Goal: Task Accomplishment & Management: Manage account settings

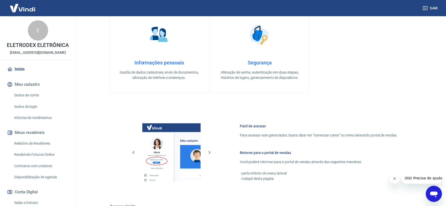
scroll to position [189, 0]
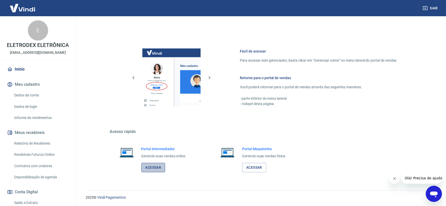
click at [153, 168] on link "Acessar" at bounding box center [153, 167] width 24 height 9
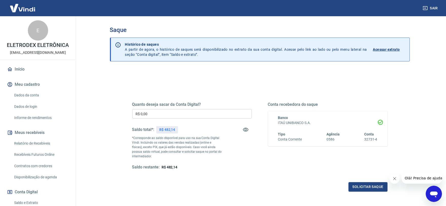
click at [160, 114] on input "R$ 0,00" at bounding box center [192, 113] width 120 height 9
type input "R$ 482,14"
click at [368, 189] on button "Solicitar saque" at bounding box center [368, 186] width 39 height 9
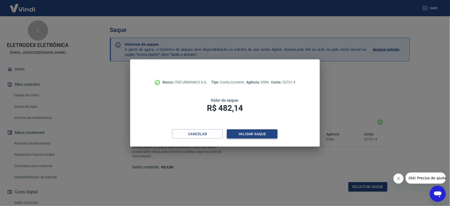
click at [249, 130] on button "Validar saque" at bounding box center [252, 133] width 51 height 9
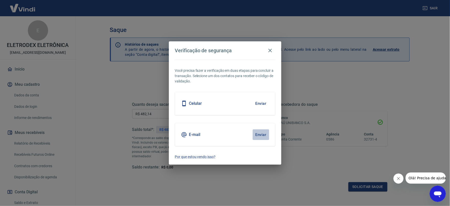
click at [258, 133] on button "Enviar" at bounding box center [261, 134] width 16 height 11
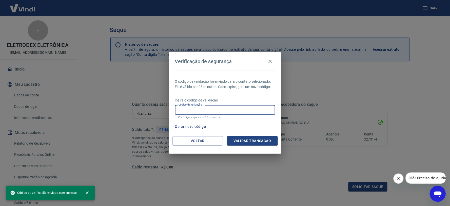
click at [194, 108] on input "Código de validação" at bounding box center [225, 109] width 100 height 9
paste input "215776"
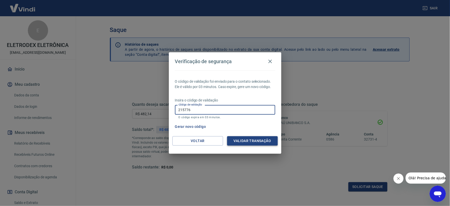
type input "215776"
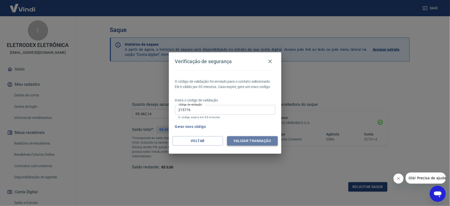
click at [250, 143] on button "Validar transação" at bounding box center [252, 140] width 51 height 9
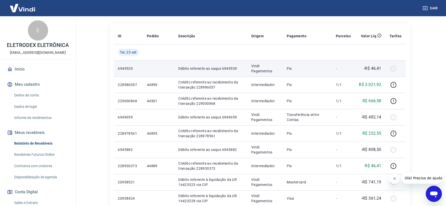
scroll to position [112, 0]
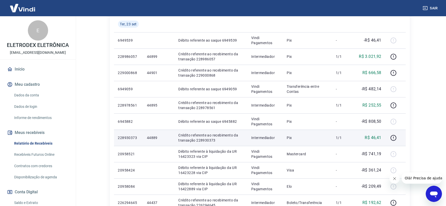
click at [153, 139] on p "44889" at bounding box center [158, 137] width 23 height 5
copy p "44889"
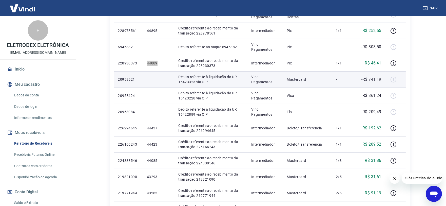
scroll to position [197, 0]
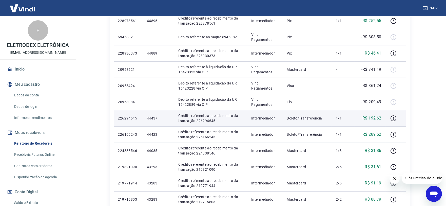
click at [150, 120] on p "44437" at bounding box center [158, 117] width 23 height 5
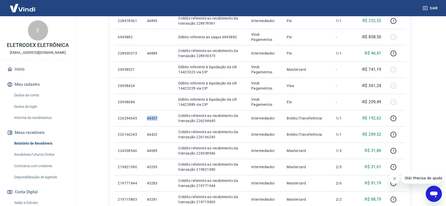
copy p "44437"
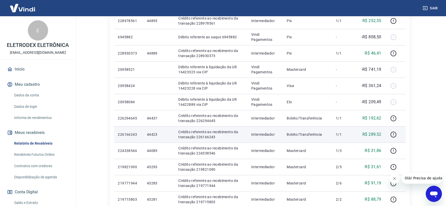
click at [153, 134] on p "44423" at bounding box center [158, 134] width 23 height 5
copy p "44423"
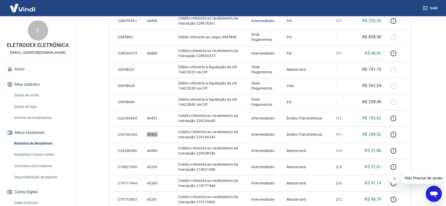
click at [431, 190] on icon "Abrir janela de mensagens" at bounding box center [433, 193] width 9 height 9
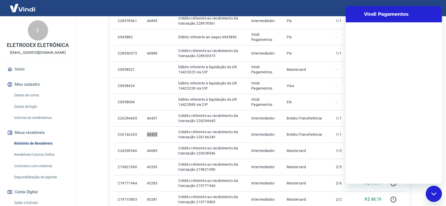
scroll to position [0, 0]
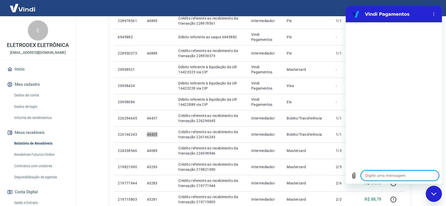
click at [375, 174] on textarea at bounding box center [400, 175] width 78 height 10
type textarea "B"
type textarea "x"
type textarea "Bo"
type textarea "x"
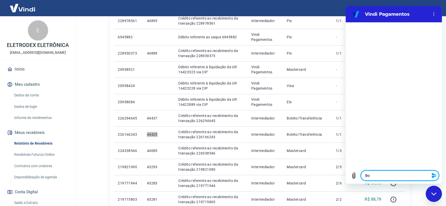
type textarea "Boa"
type textarea "x"
type textarea "Boa"
type textarea "x"
type textarea "Boa T"
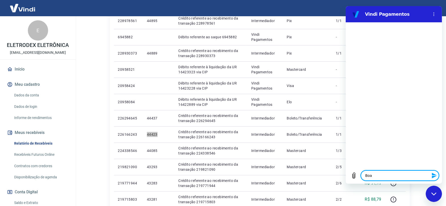
type textarea "x"
type textarea "Boa Ta"
type textarea "x"
type textarea "Boa Tar"
type textarea "x"
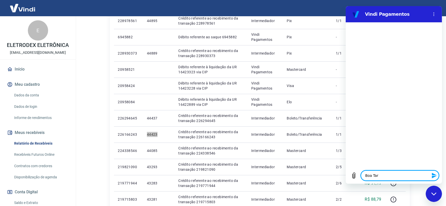
type textarea "Boa Tard"
type textarea "x"
type textarea "Boa Tarde"
type textarea "x"
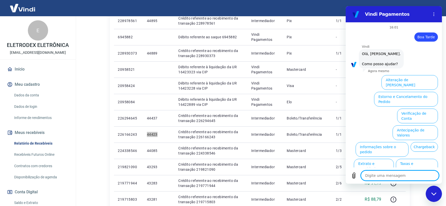
scroll to position [12, 0]
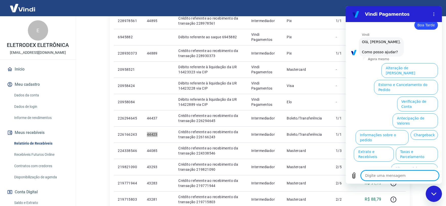
click at [379, 178] on textarea at bounding box center [400, 175] width 78 height 10
type textarea "f"
type textarea "x"
type textarea "fa"
type textarea "x"
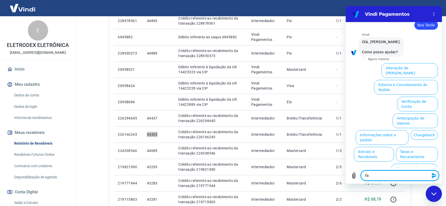
type textarea "fal"
type textarea "x"
type textarea "fala"
type textarea "x"
type textarea "falar"
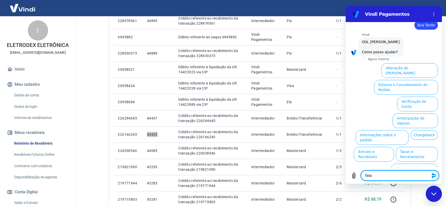
type textarea "x"
type textarea "falar"
type textarea "x"
type textarea "falar c"
type textarea "x"
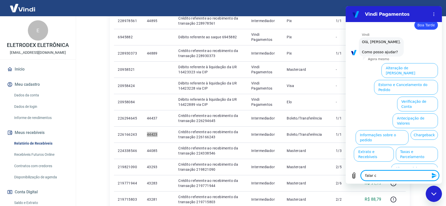
type textarea "falar co"
type textarea "x"
type textarea "falar com"
type textarea "x"
type textarea "falar com"
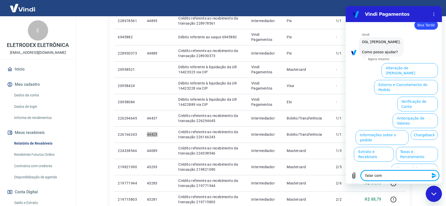
type textarea "x"
type textarea "falar com a"
type textarea "x"
type textarea "falar com at"
type textarea "x"
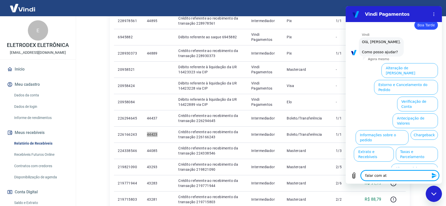
type textarea "falar com ate"
type textarea "x"
type textarea "falar com aten"
type textarea "x"
type textarea "falar com atend"
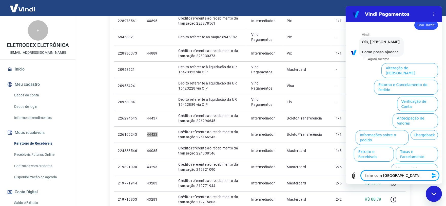
type textarea "x"
type textarea "falar com atende"
type textarea "x"
type textarea "falar com atenden"
type textarea "x"
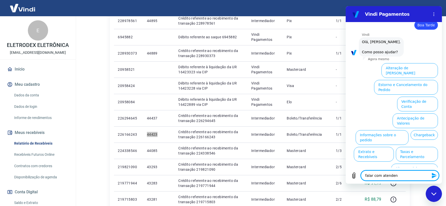
type textarea "falar com atendent"
type textarea "x"
type textarea "falar com atendente"
type textarea "x"
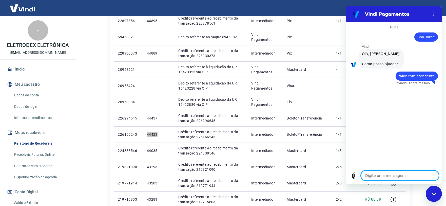
type textarea "x"
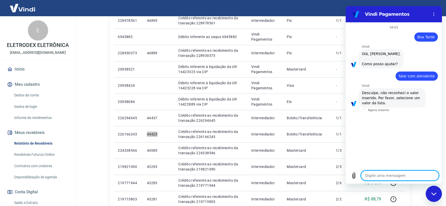
scroll to position [197, 0]
click at [375, 173] on textarea at bounding box center [400, 175] width 78 height 10
click at [383, 175] on textarea at bounding box center [400, 175] width 78 height 10
type textarea "v"
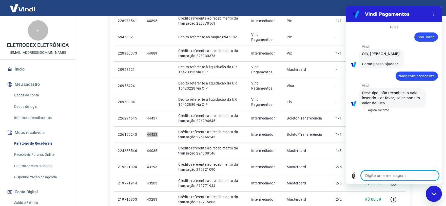
type textarea "x"
type textarea "ve"
type textarea "x"
type textarea "ven"
type textarea "x"
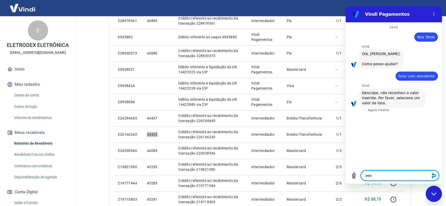
type textarea "vend"
type textarea "x"
type textarea "venda"
type textarea "x"
type textarea "vendas"
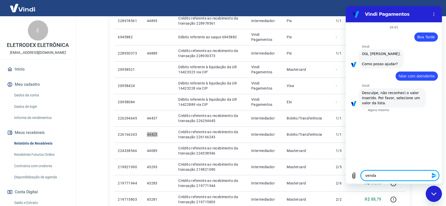
type textarea "x"
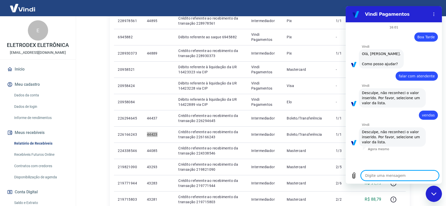
click at [382, 171] on textarea at bounding box center [400, 175] width 78 height 10
type textarea "s"
type textarea "x"
type textarea "sa"
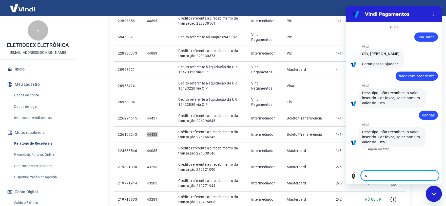
type textarea "x"
type textarea "sai"
type textarea "x"
type textarea "sair"
type textarea "x"
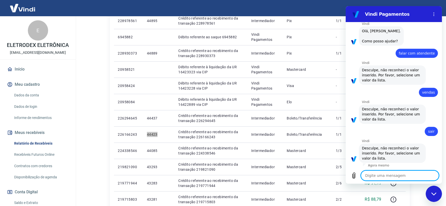
scroll to position [24, 0]
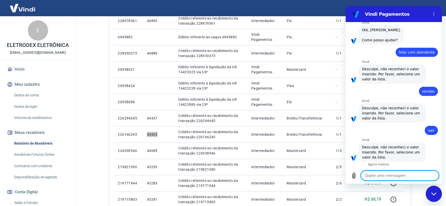
click at [434, 186] on div "Fechar janela de mensagens" at bounding box center [433, 193] width 15 height 15
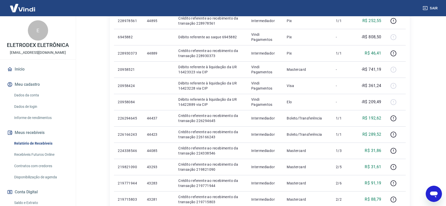
click at [433, 191] on icon "Abrir janela de mensagens" at bounding box center [434, 194] width 8 height 6
type textarea "x"
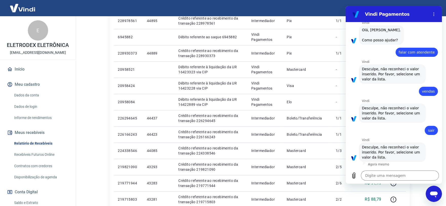
scroll to position [0, 0]
click at [379, 177] on textarea at bounding box center [400, 175] width 78 height 10
type textarea "B"
type textarea "x"
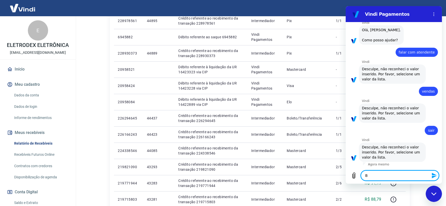
type textarea "Bo"
type textarea "x"
type textarea "Boa"
type textarea "x"
type textarea "Boa"
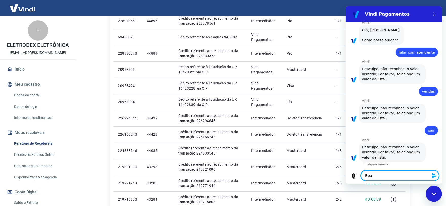
type textarea "x"
type textarea "Boa T"
type textarea "x"
type textarea "Boa Ta"
type textarea "x"
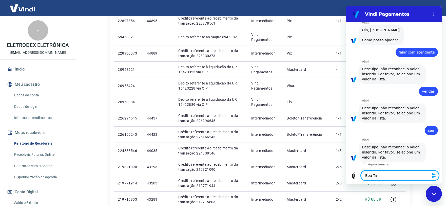
type textarea "Boa Tar"
type textarea "x"
type textarea "Boa Tard"
type textarea "x"
type textarea "Boa Tarde"
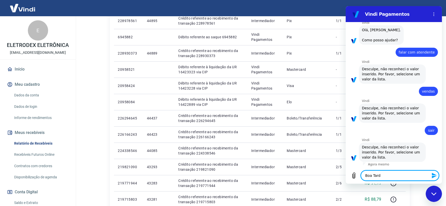
type textarea "x"
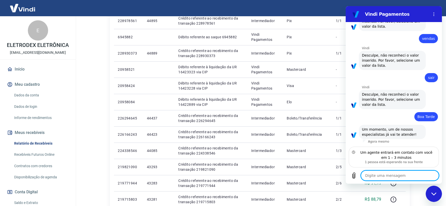
scroll to position [71, 0]
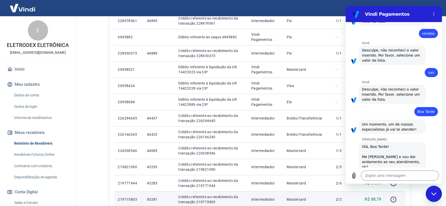
type textarea "x"
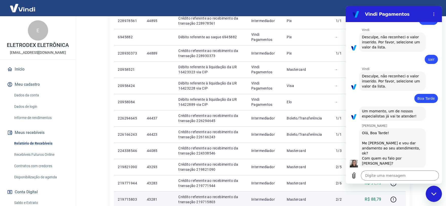
scroll to position [96, 0]
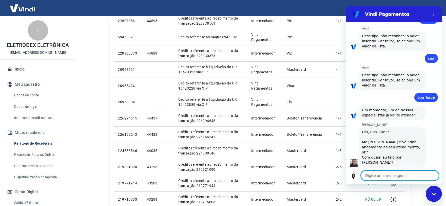
click at [381, 177] on textarea at bounding box center [400, 175] width 78 height 10
type textarea "J"
type textarea "x"
type textarea "Jo"
type textarea "x"
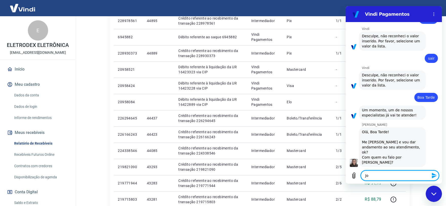
type textarea "Jos"
type textarea "x"
type textarea "Jose"
type textarea "x"
type textarea "Jos"
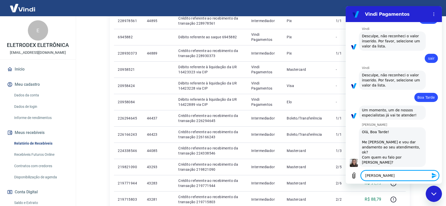
type textarea "x"
type textarea "José"
type textarea "x"
type textarea "José"
type textarea "x"
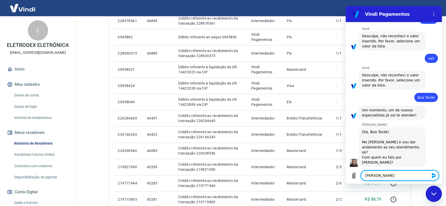
type textarea "José M"
type textarea "x"
type textarea "José Ma"
type textarea "x"
type textarea "José Mar"
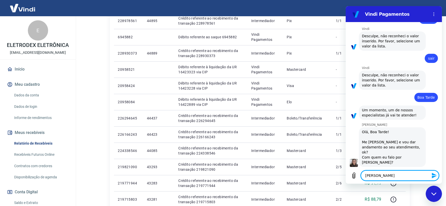
type textarea "x"
type textarea "José Mari"
type textarea "x"
type textarea "José Maria"
type textarea "x"
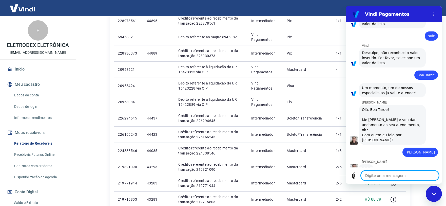
scroll to position [118, 0]
type textarea "x"
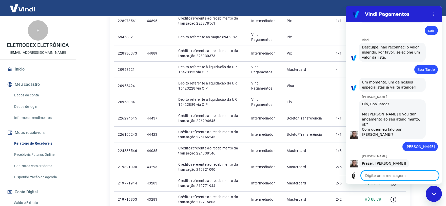
scroll to position [125, 0]
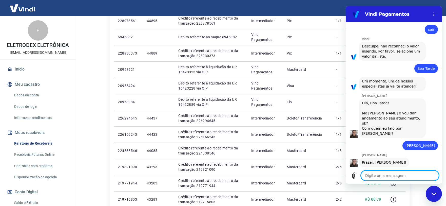
type textarea "c"
type textarea "x"
type textarea "co"
type textarea "x"
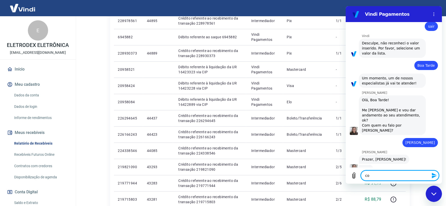
type textarea "con"
type textarea "x"
type textarea "cons"
type textarea "x"
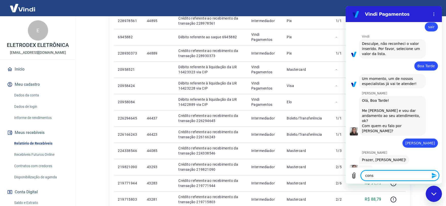
type textarea "conse"
type textarea "x"
type textarea "conseg"
type textarea "x"
type textarea "consegi"
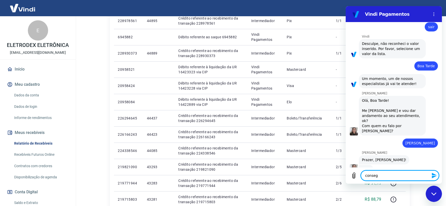
type textarea "x"
type textarea "consegie"
type textarea "x"
type textarea "consegi"
type textarea "x"
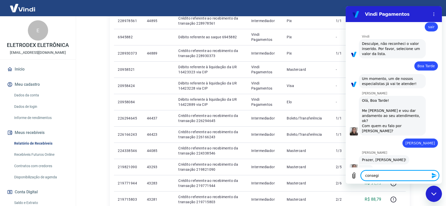
type textarea "conseg"
type textarea "x"
type textarea "conse"
type textarea "x"
type textarea "cons"
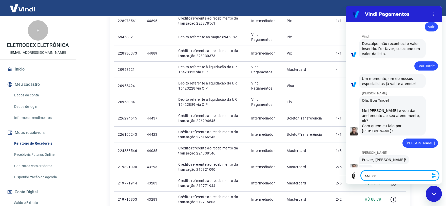
type textarea "x"
type textarea "con"
type textarea "x"
type textarea "co"
type textarea "x"
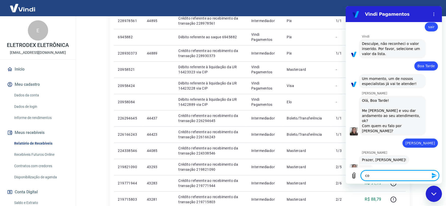
type textarea "c"
type textarea "x"
type textarea "q"
type textarea "x"
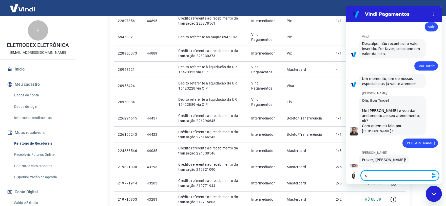
type textarea "qu"
type textarea "x"
type textarea "qua"
type textarea "x"
type textarea "quan"
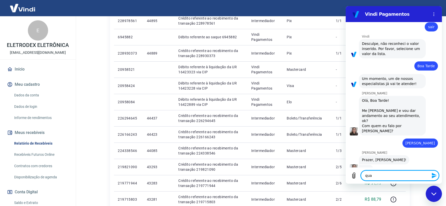
type textarea "x"
type textarea "quand"
type textarea "x"
type textarea "quando"
type textarea "x"
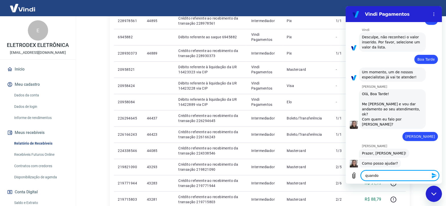
type textarea "quando"
type textarea "x"
type textarea "quando u"
type textarea "x"
type textarea "quando um"
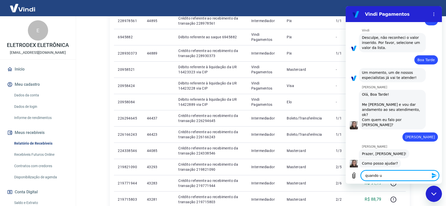
type textarea "x"
type textarea "quando um"
type textarea "x"
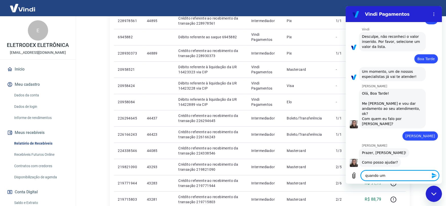
type textarea "quando um c"
type textarea "x"
type textarea "quando um cl"
type textarea "x"
type textarea "quando um cli"
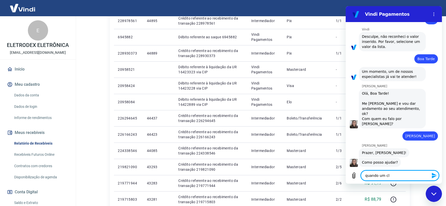
type textarea "x"
type textarea "quando um clie"
type textarea "x"
type textarea "quando um clien"
type textarea "x"
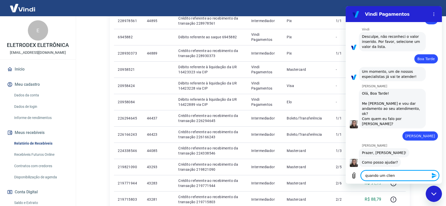
type textarea "quando um client"
type textarea "x"
type textarea "quando um cliente"
type textarea "x"
type textarea "quando um cliente"
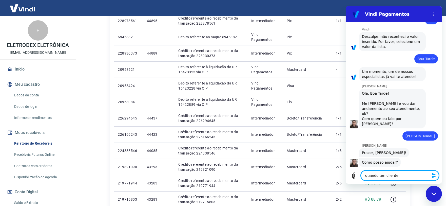
type textarea "x"
type textarea "quando um cliente c"
type textarea "x"
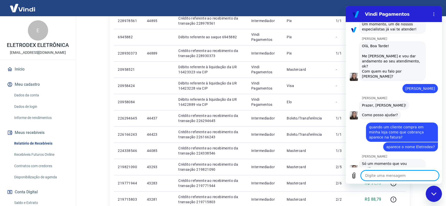
scroll to position [183, 0]
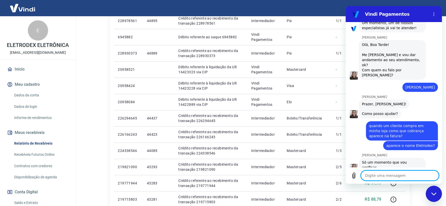
click at [387, 173] on textarea at bounding box center [400, 175] width 78 height 10
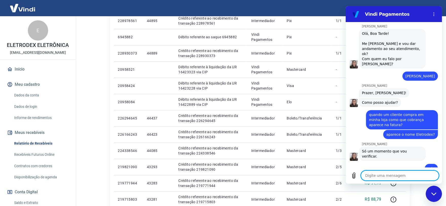
scroll to position [195, 0]
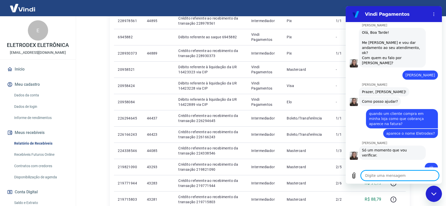
click at [384, 172] on textarea at bounding box center [400, 175] width 78 height 10
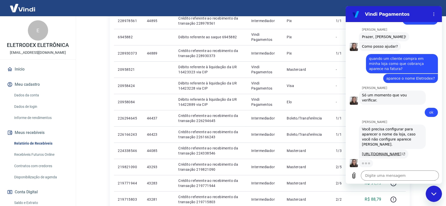
scroll to position [259, 0]
click at [375, 152] on link "https://atendimento-pagamentos.vindi.com.br/hc/pt-br/articles/31616116412827-Co…" at bounding box center [383, 154] width 43 height 4
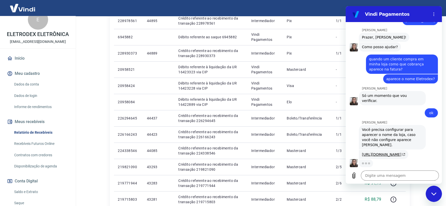
scroll to position [0, 0]
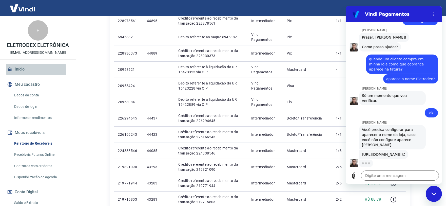
click at [19, 70] on link "Início" at bounding box center [38, 69] width 64 height 11
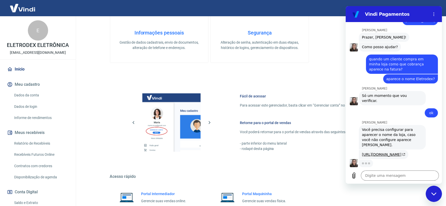
scroll to position [189, 0]
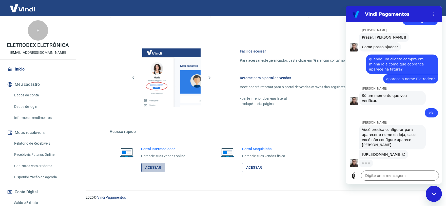
click at [144, 163] on link "Acessar" at bounding box center [153, 167] width 24 height 9
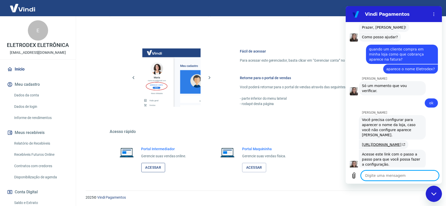
scroll to position [277, 0]
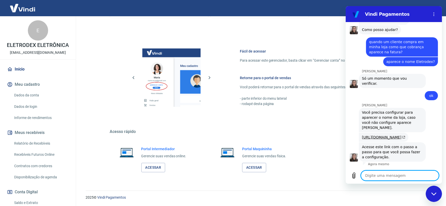
click at [380, 175] on textarea at bounding box center [400, 175] width 78 height 10
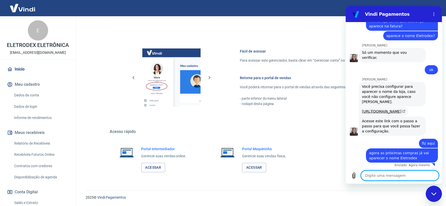
scroll to position [303, 0]
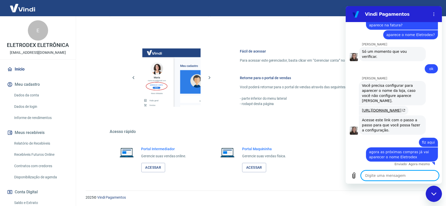
click at [387, 172] on textarea at bounding box center [400, 175] width 78 height 10
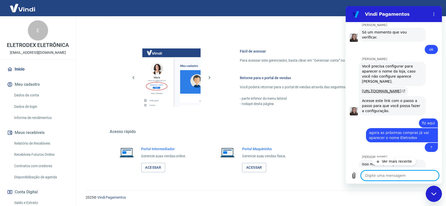
scroll to position [350, 0]
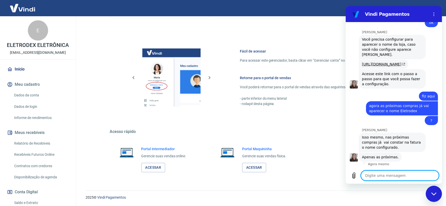
click at [386, 172] on textarea at bounding box center [400, 175] width 78 height 10
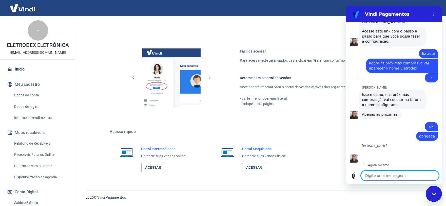
scroll to position [393, 0]
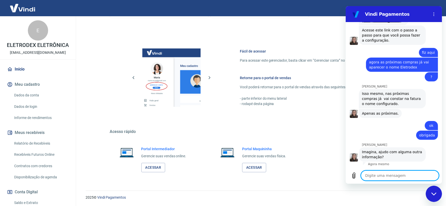
click at [388, 173] on textarea at bounding box center [400, 175] width 78 height 10
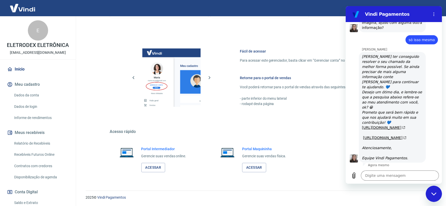
scroll to position [528, 0]
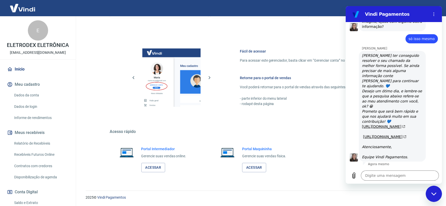
drag, startPoint x: 849, startPoint y: 330, endPoint x: 437, endPoint y: 194, distance: 434.1
click at [437, 194] on div "Fechar janela de mensagens" at bounding box center [433, 193] width 15 height 15
